Goal: Information Seeking & Learning: Learn about a topic

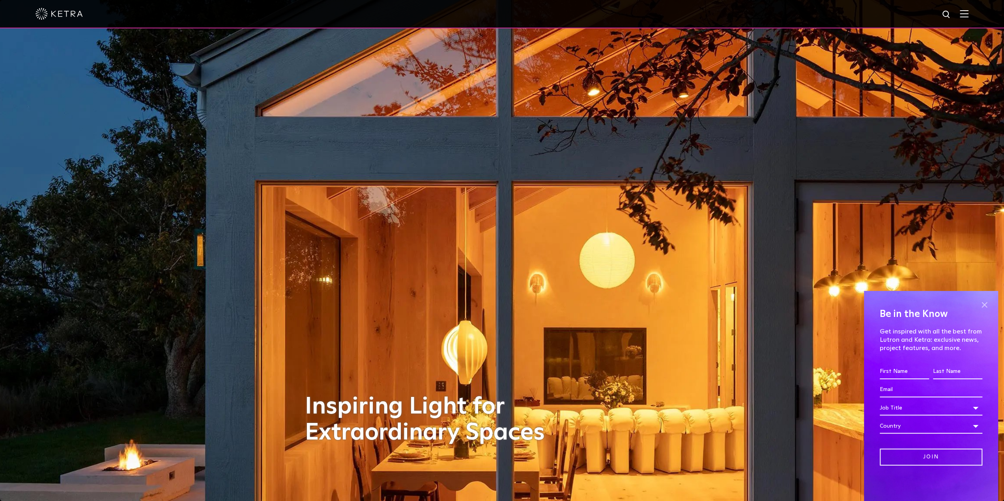
click at [984, 303] on span at bounding box center [984, 305] width 12 height 12
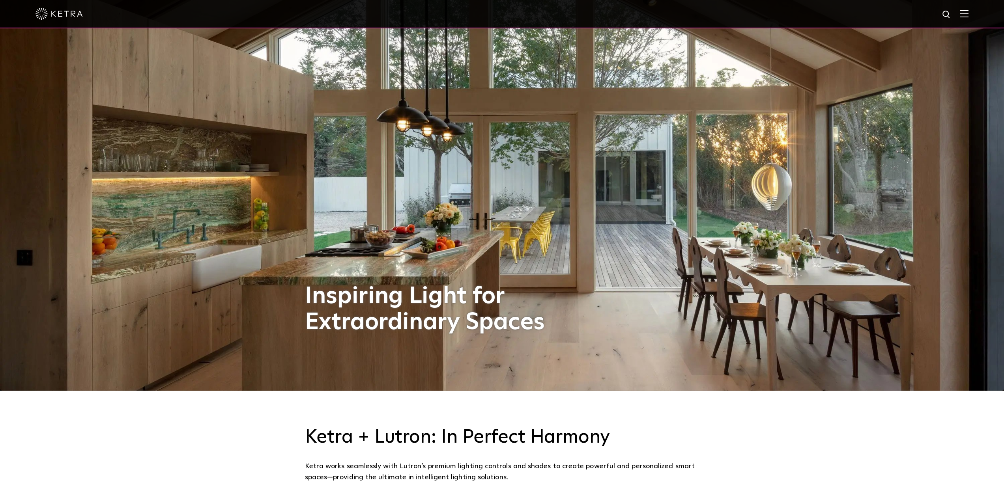
scroll to position [80, 0]
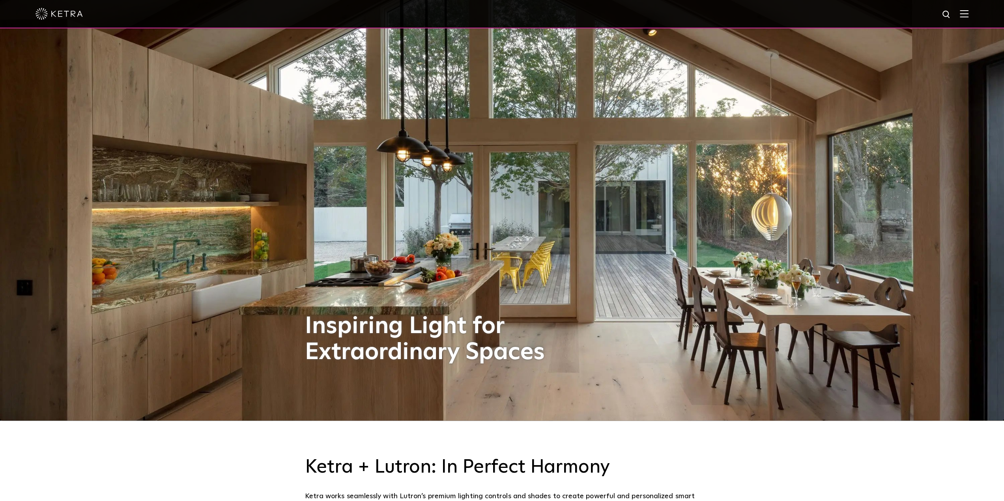
click at [967, 15] on img at bounding box center [964, 13] width 9 height 7
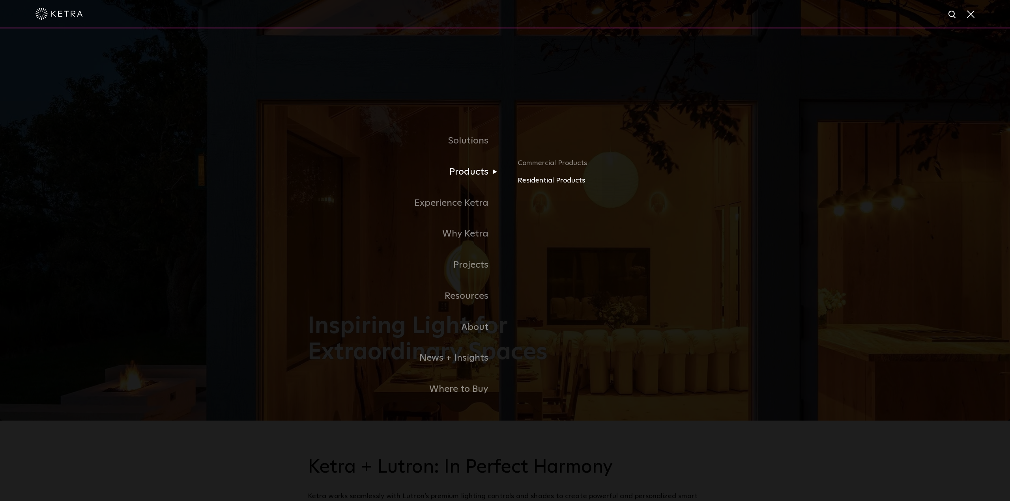
click at [527, 181] on link "Residential Products" at bounding box center [610, 180] width 185 height 11
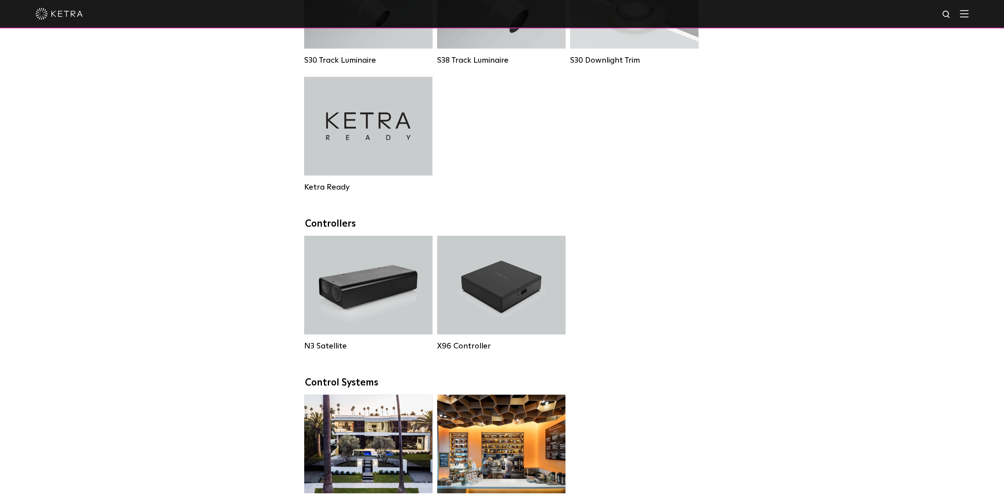
scroll to position [710, 0]
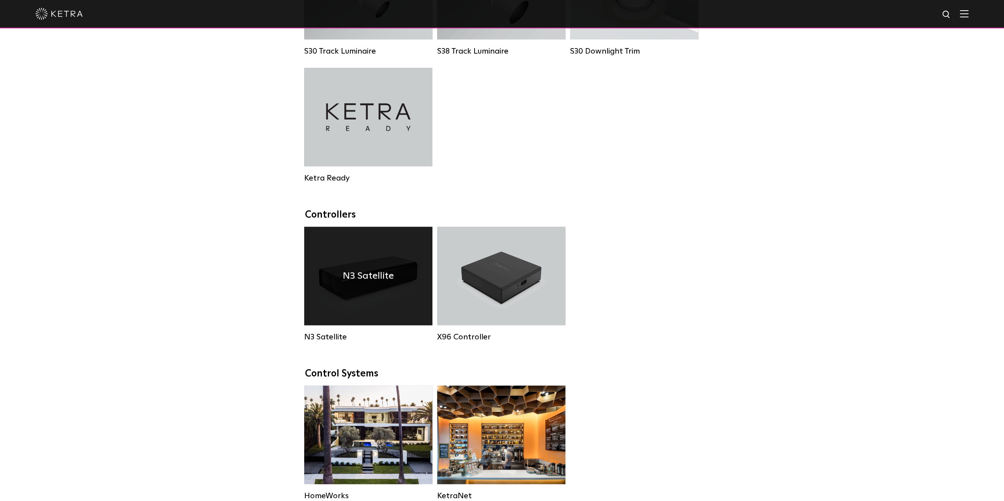
click at [379, 302] on div "N3 Satellite" at bounding box center [368, 276] width 128 height 99
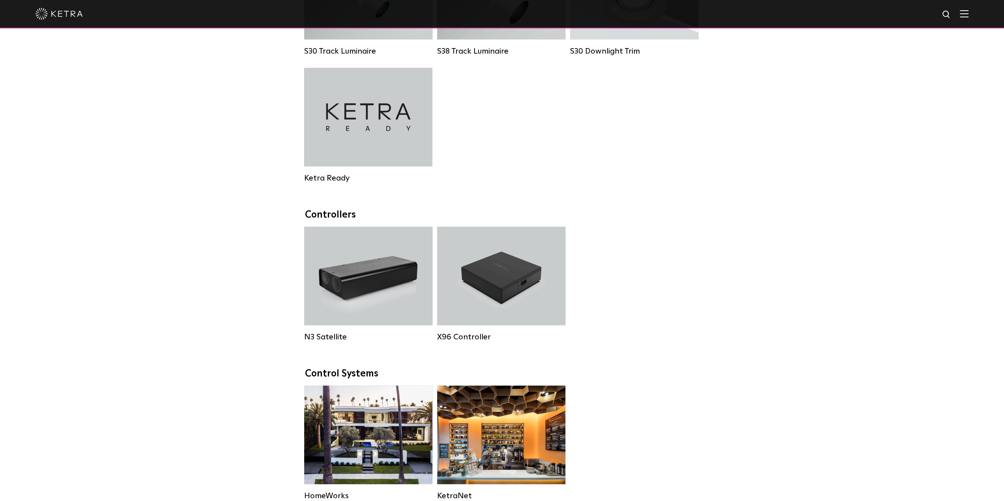
scroll to position [710, 0]
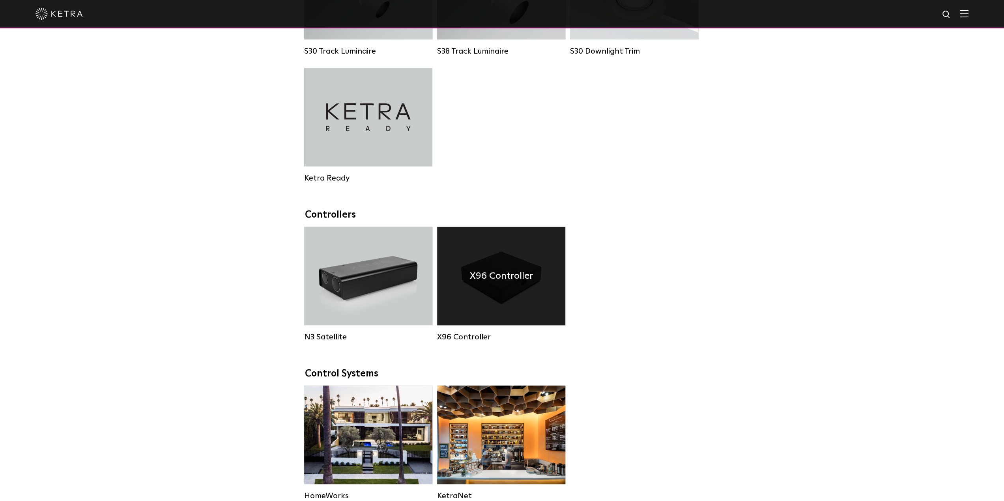
click at [490, 306] on div "X96 Controller" at bounding box center [501, 276] width 128 height 99
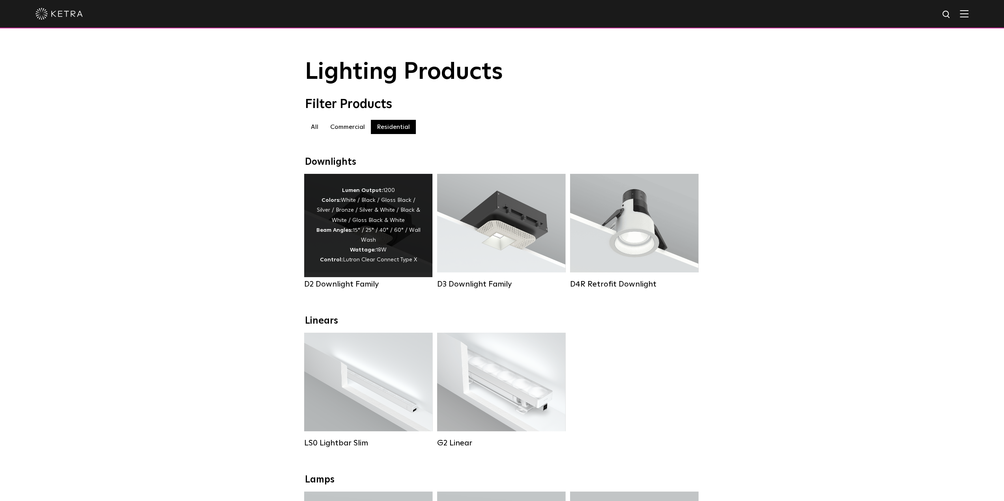
click at [385, 257] on div "Lumen Output: 1200 Colors: White / Black / Gloss Black / Silver / Bronze / Silv…" at bounding box center [368, 226] width 105 height 80
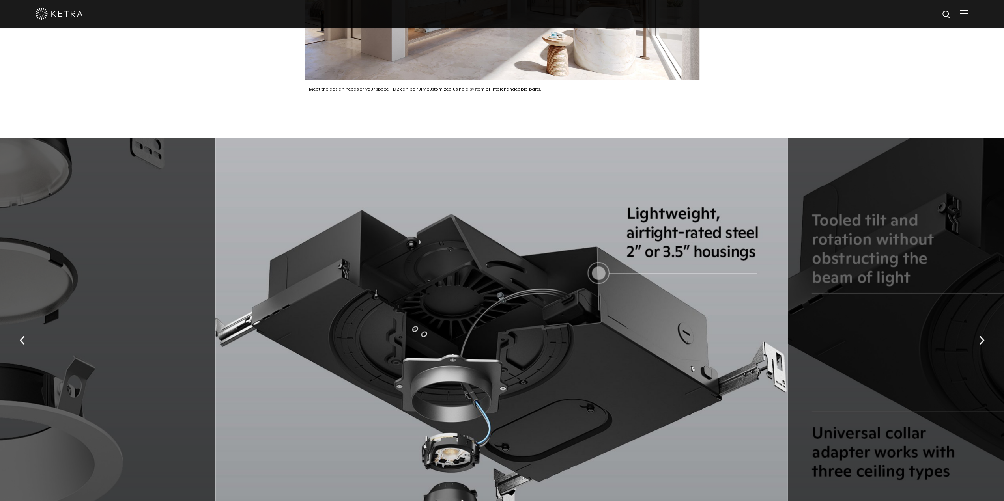
scroll to position [1657, 0]
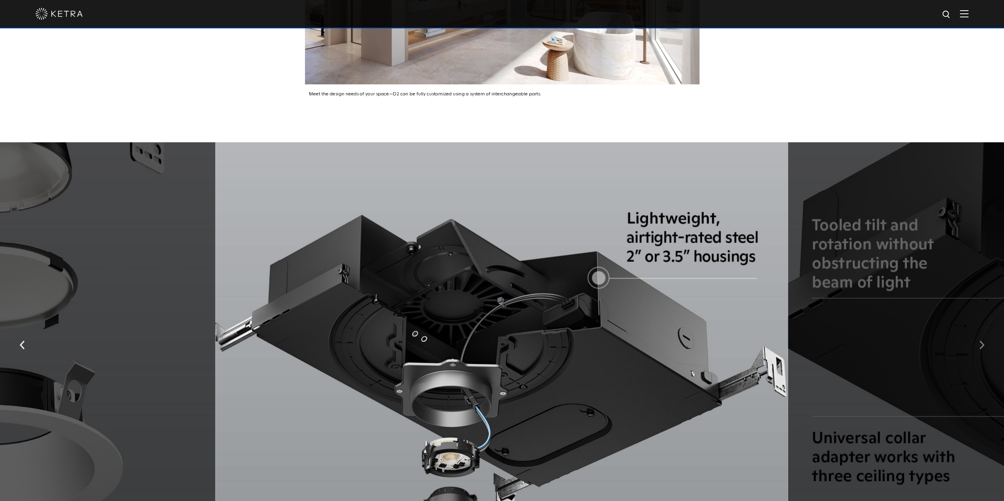
click at [979, 341] on img "button" at bounding box center [981, 345] width 5 height 9
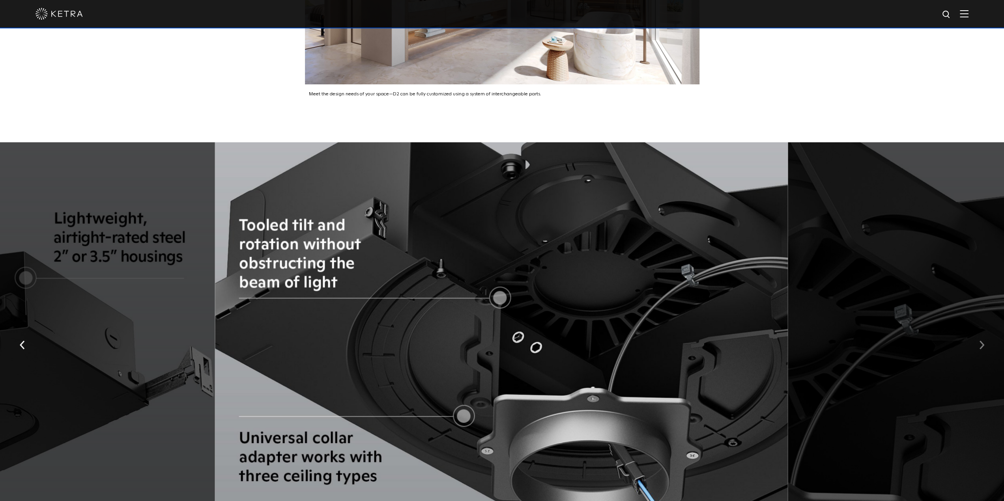
click at [980, 341] on img "button" at bounding box center [981, 345] width 5 height 9
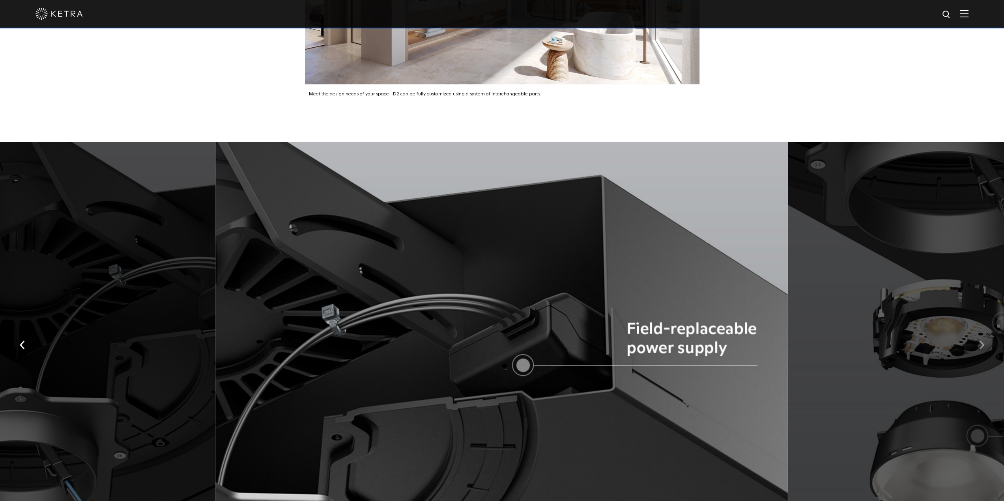
click at [980, 341] on img "button" at bounding box center [981, 345] width 5 height 9
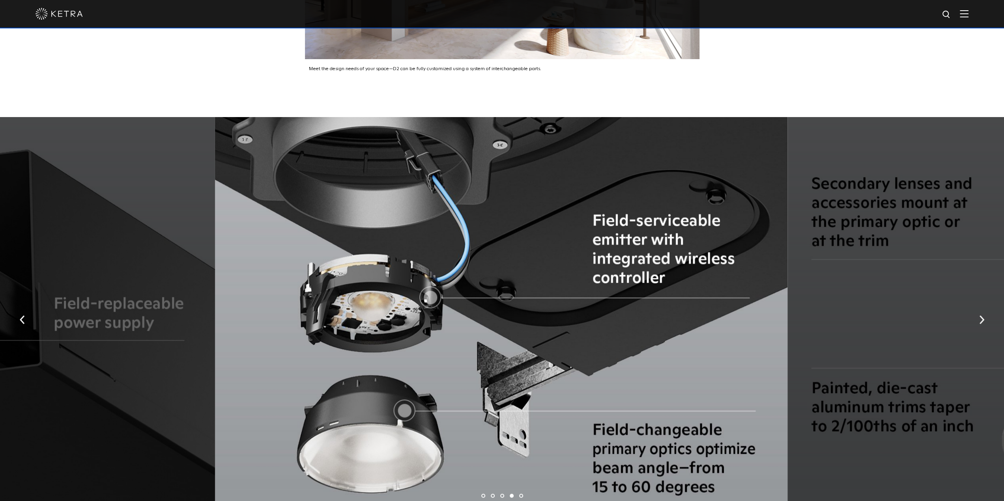
scroll to position [1696, 0]
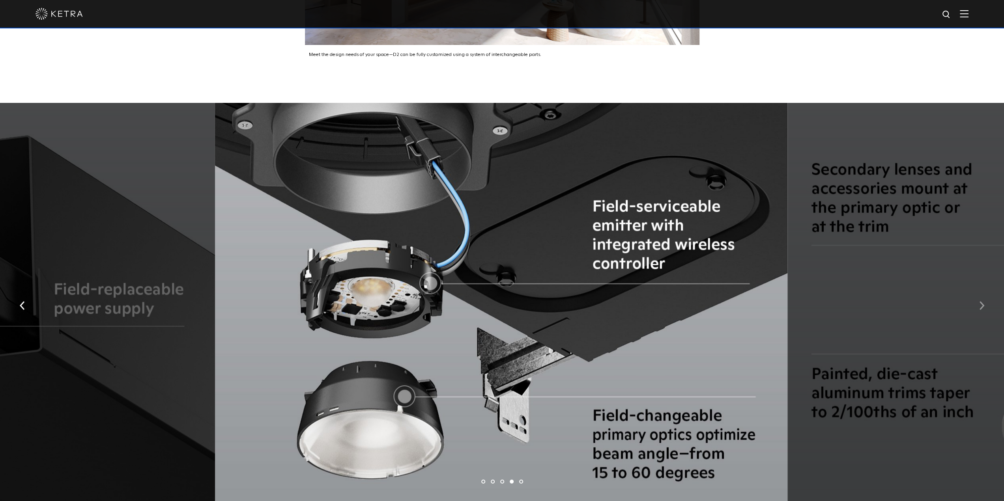
click at [983, 301] on img "button" at bounding box center [981, 305] width 5 height 9
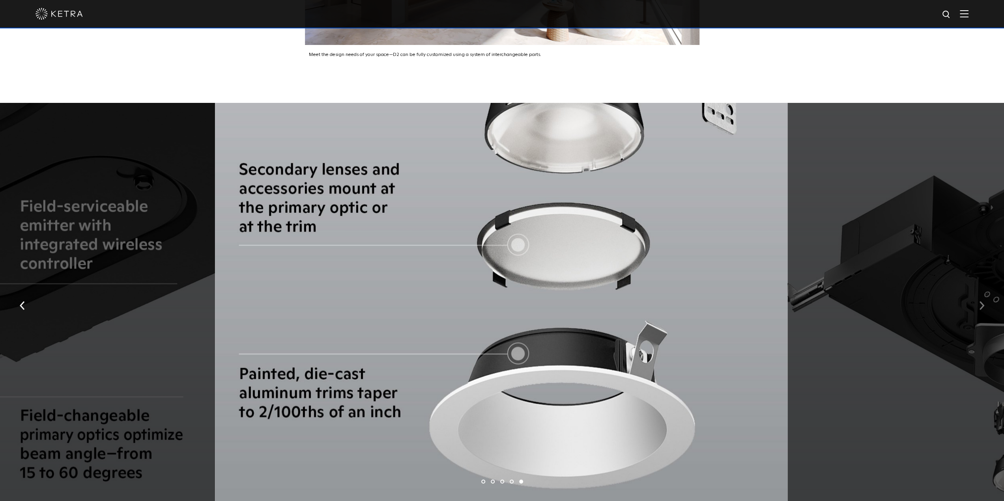
click at [983, 301] on img "button" at bounding box center [981, 305] width 5 height 9
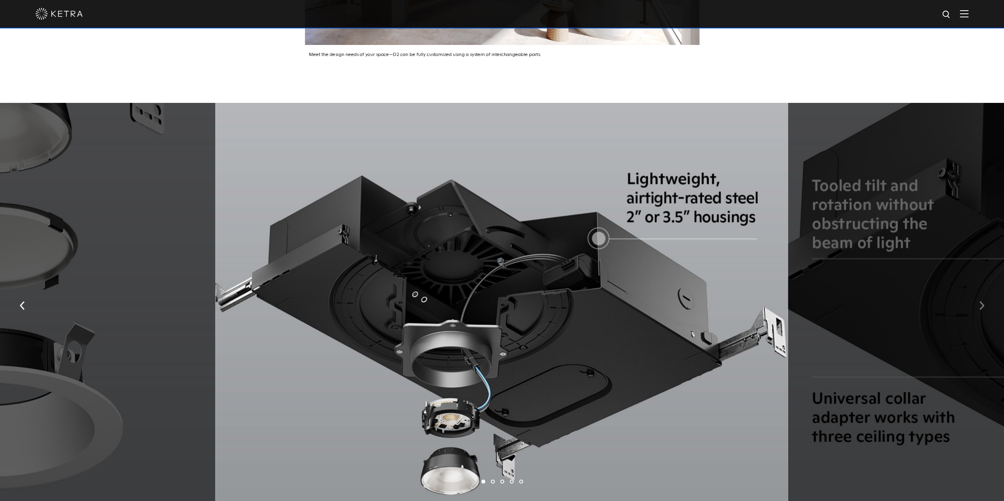
click at [983, 301] on img "button" at bounding box center [981, 305] width 5 height 9
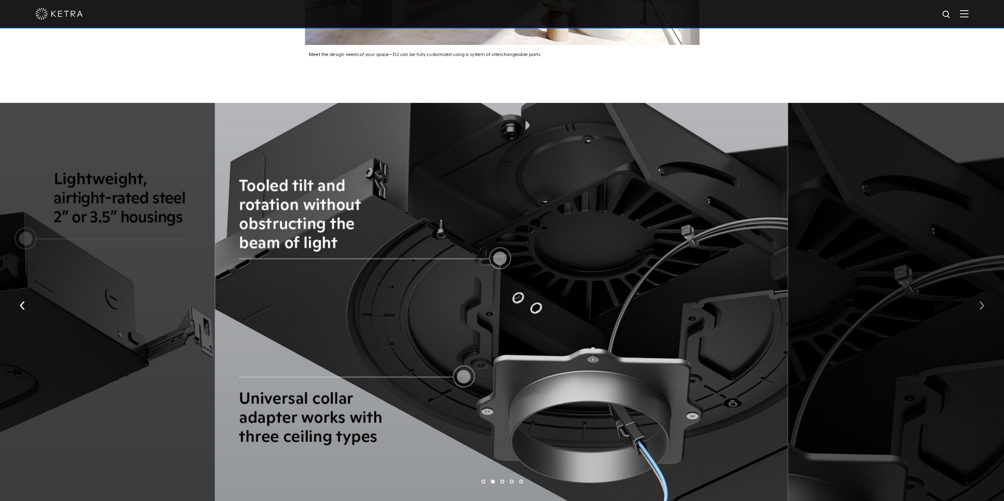
click at [983, 301] on img "button" at bounding box center [981, 305] width 5 height 9
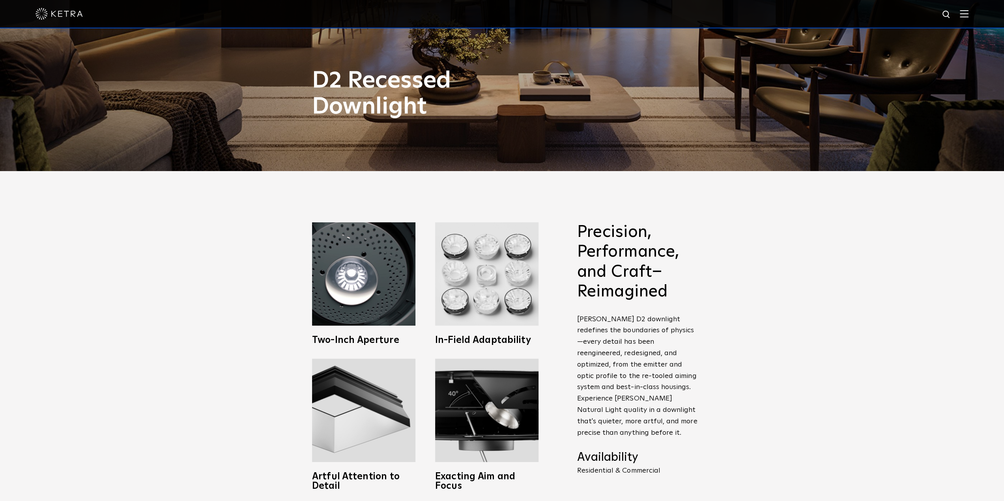
scroll to position [0, 0]
